Goal: Connect with others: Connect with others

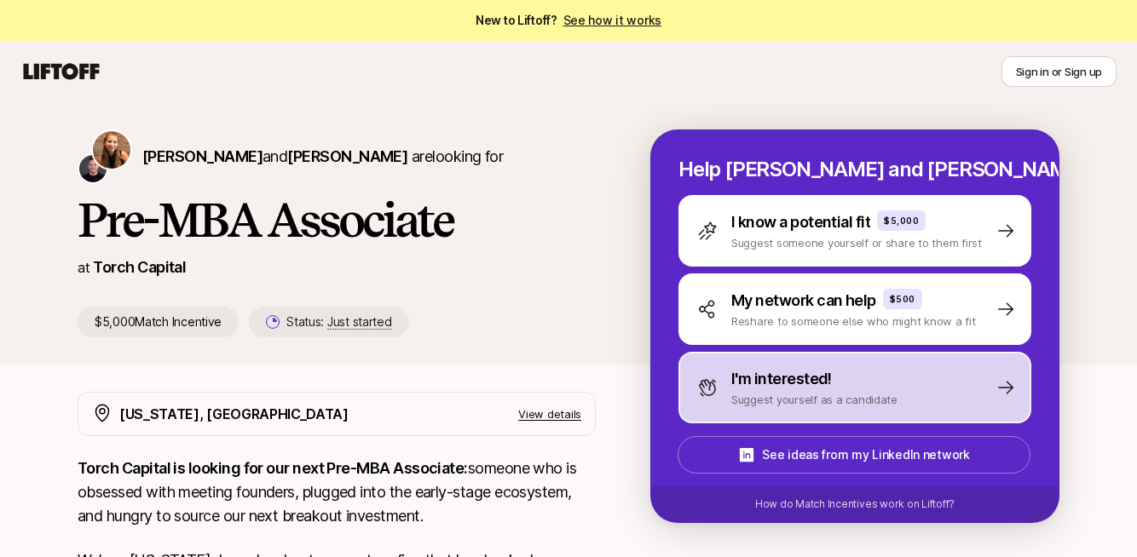
click at [793, 388] on p "I'm interested!" at bounding box center [781, 379] width 101 height 24
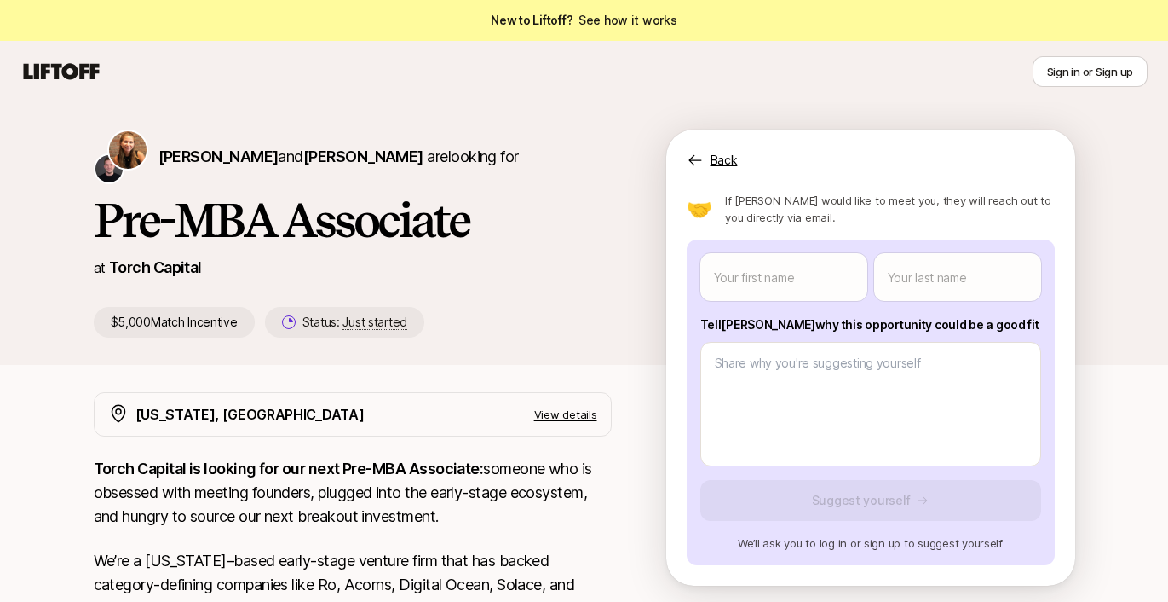
click at [720, 164] on p "Back" at bounding box center [724, 160] width 27 height 20
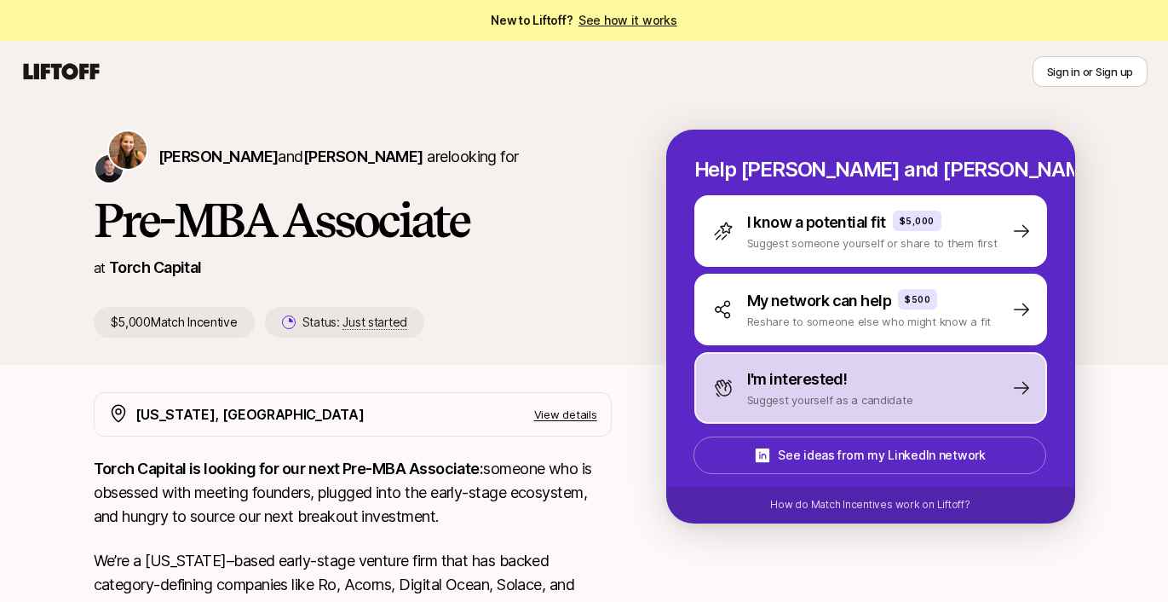
click at [832, 380] on p "I'm interested!" at bounding box center [797, 379] width 101 height 24
type textarea "x"
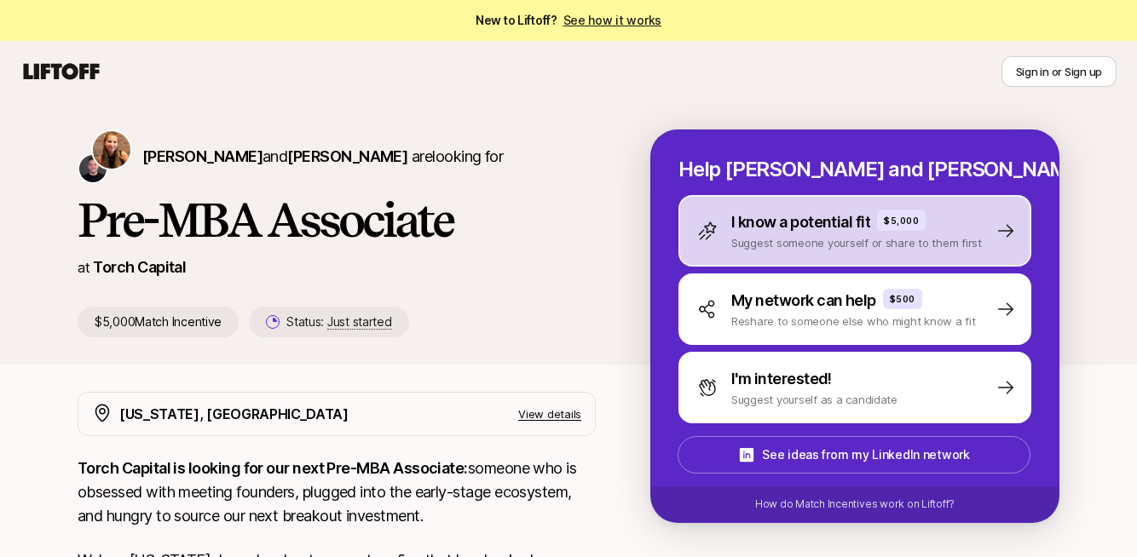
click at [955, 217] on div "I know a potential fit $5,000" at bounding box center [856, 222] width 251 height 24
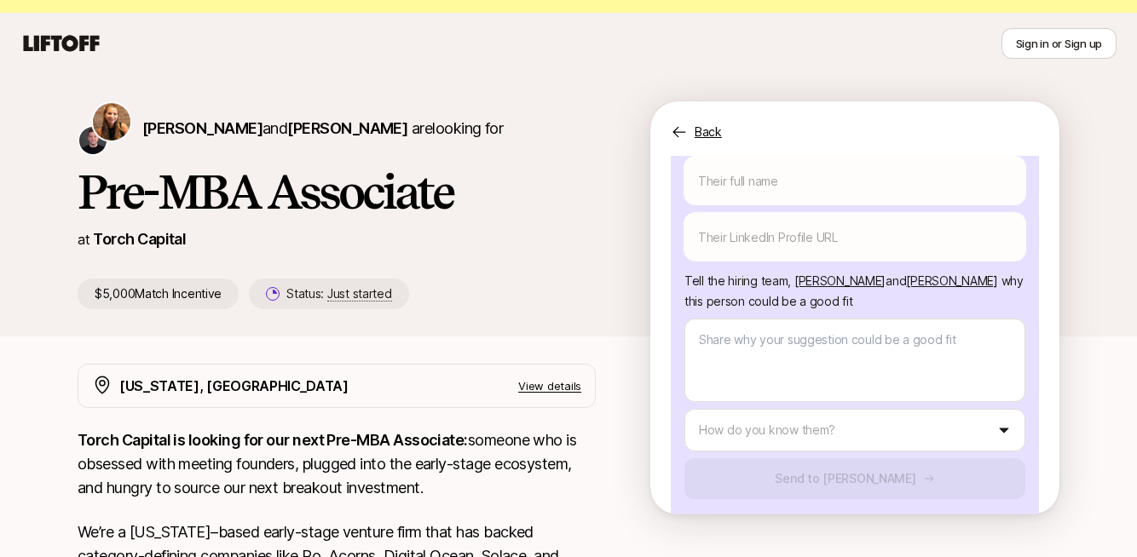
scroll to position [267, 0]
